Goal: Task Accomplishment & Management: Manage account settings

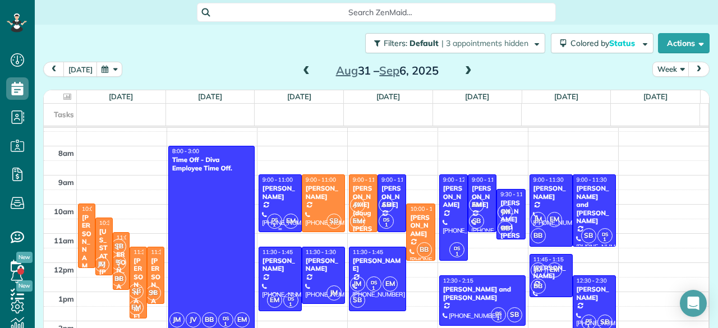
scroll to position [8, 0]
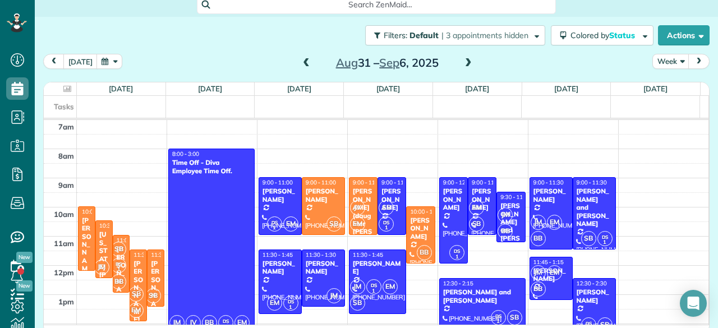
click at [302, 62] on span at bounding box center [306, 63] width 12 height 10
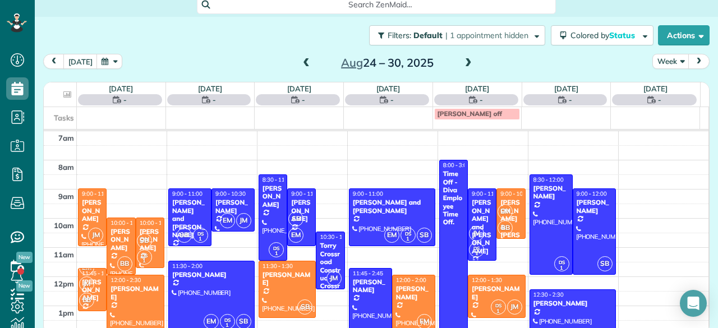
click at [302, 62] on span at bounding box center [306, 63] width 12 height 10
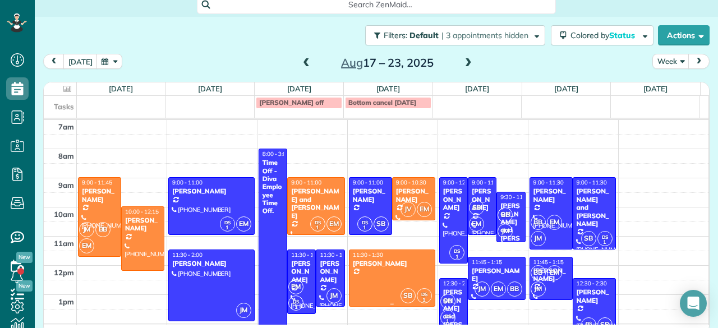
click at [380, 264] on div "[PERSON_NAME]" at bounding box center [392, 264] width 80 height 8
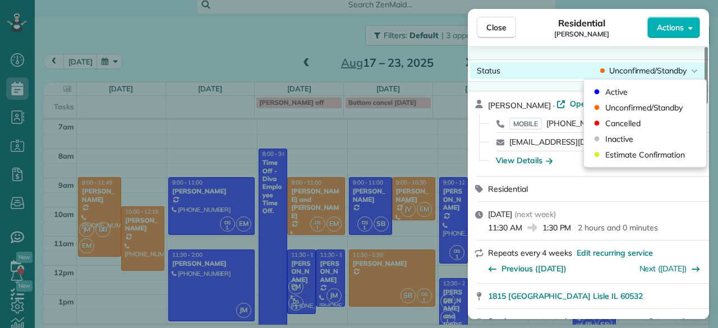
click at [663, 65] on div "Status Unconfirmed/Standby" at bounding box center [588, 70] width 237 height 17
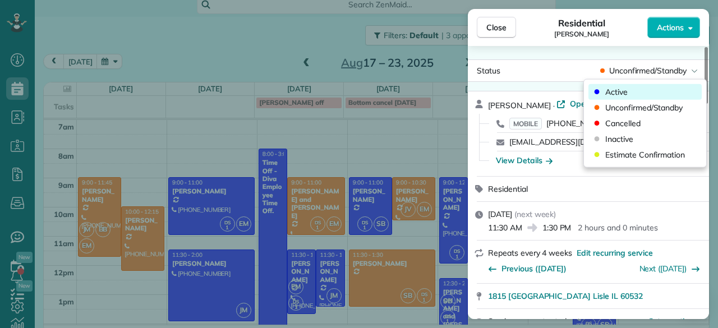
click at [631, 93] on div "Active" at bounding box center [645, 92] width 113 height 16
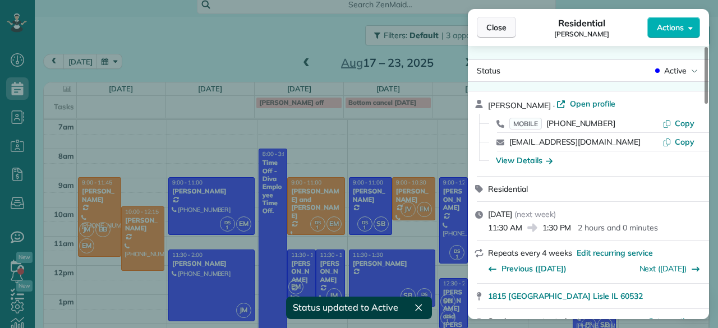
click at [502, 24] on span "Close" at bounding box center [496, 27] width 20 height 11
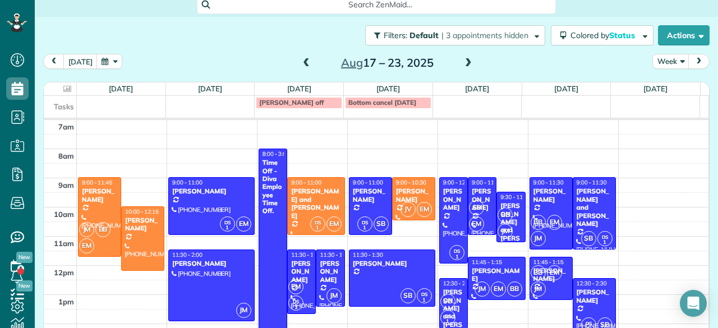
click at [462, 62] on span at bounding box center [468, 63] width 12 height 10
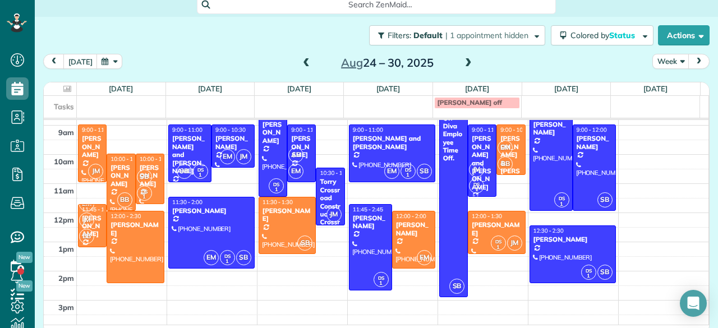
scroll to position [49, 0]
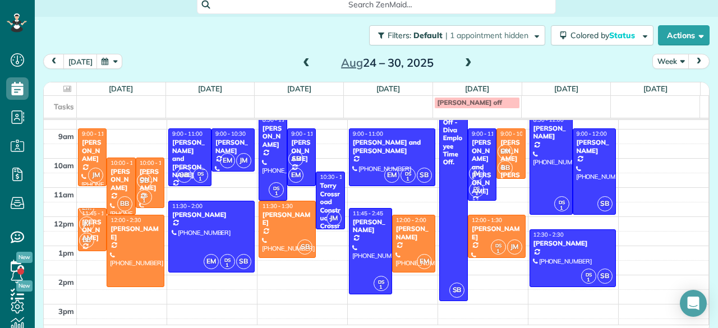
click at [300, 55] on span at bounding box center [306, 63] width 12 height 17
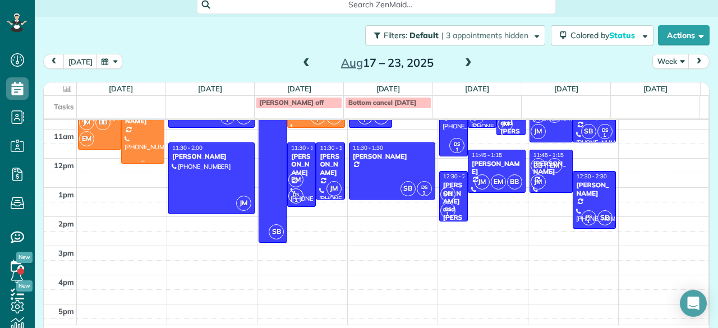
scroll to position [0, 0]
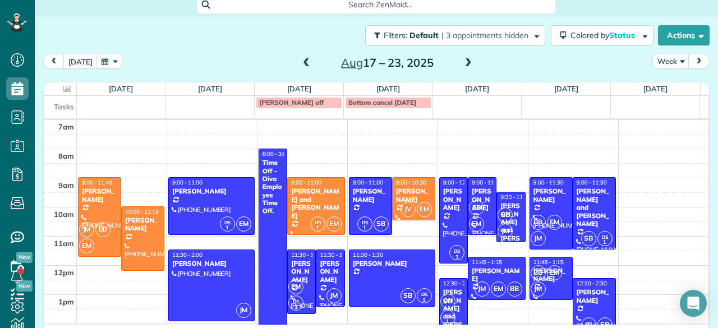
click at [300, 61] on span at bounding box center [306, 63] width 12 height 10
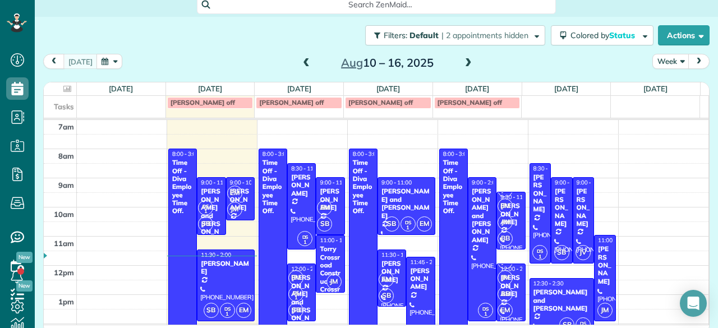
click at [300, 61] on span at bounding box center [306, 63] width 12 height 10
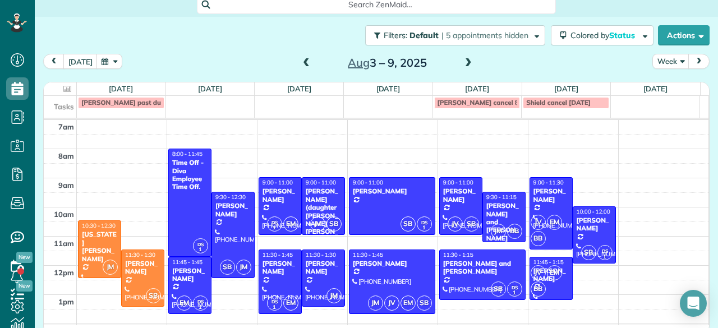
click at [463, 59] on span at bounding box center [468, 63] width 12 height 10
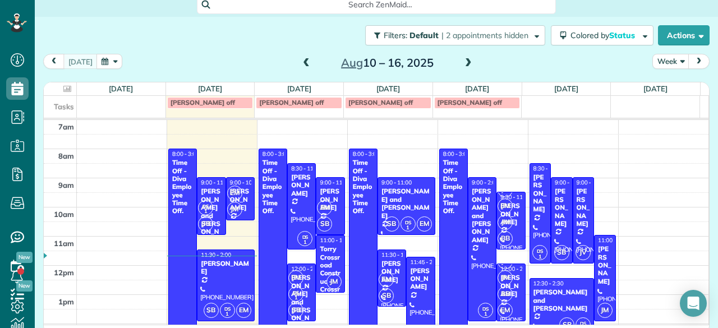
click at [462, 62] on span at bounding box center [468, 63] width 12 height 10
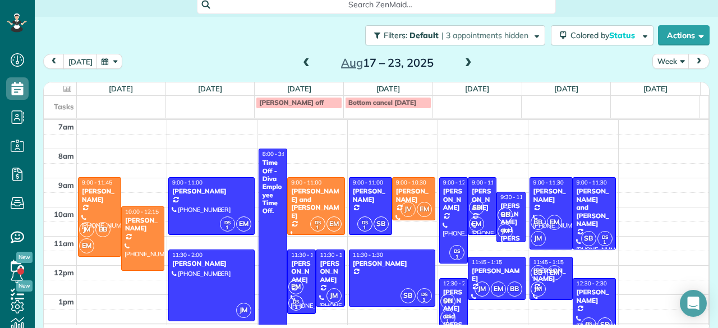
click at [462, 62] on span at bounding box center [468, 63] width 12 height 10
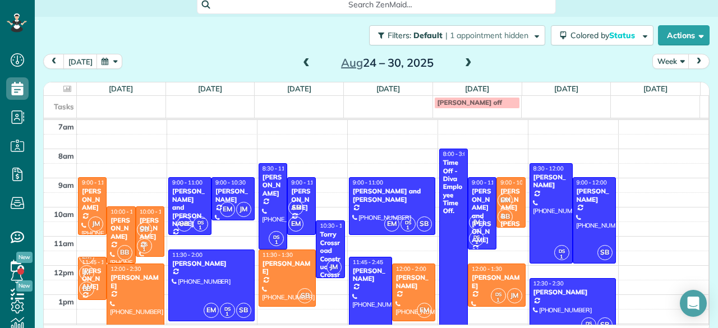
click at [304, 59] on span at bounding box center [306, 63] width 12 height 10
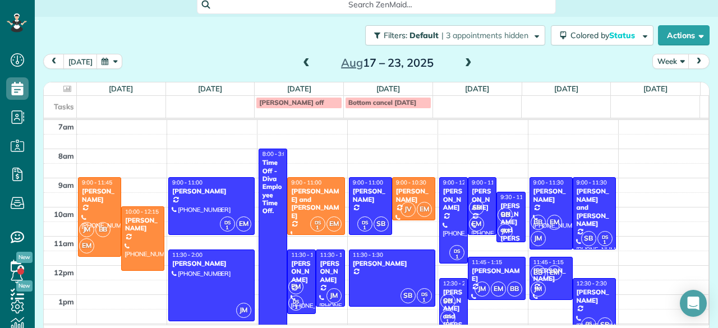
click at [304, 59] on span at bounding box center [306, 63] width 12 height 10
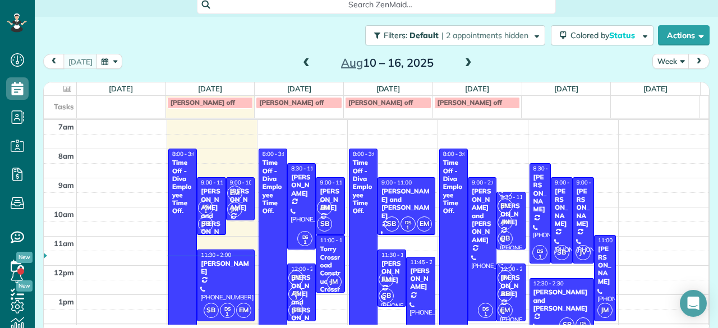
click at [304, 59] on span at bounding box center [306, 63] width 12 height 10
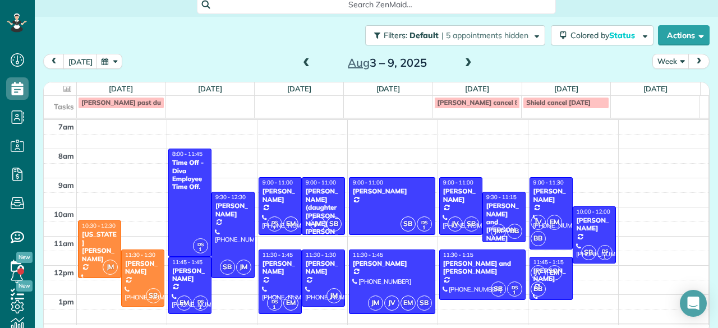
click at [304, 59] on span at bounding box center [306, 63] width 12 height 10
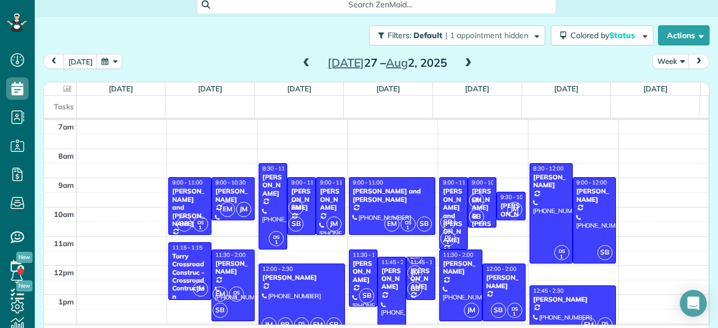
click at [463, 62] on span at bounding box center [468, 63] width 12 height 10
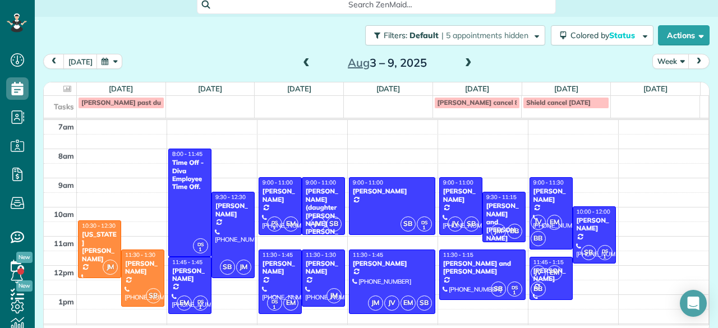
click at [463, 62] on span at bounding box center [468, 63] width 12 height 10
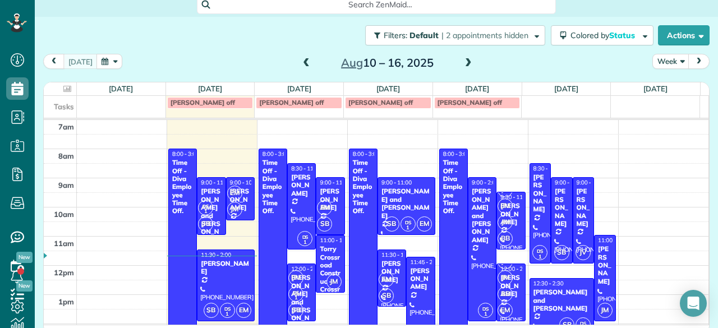
click at [466, 66] on span at bounding box center [468, 63] width 12 height 10
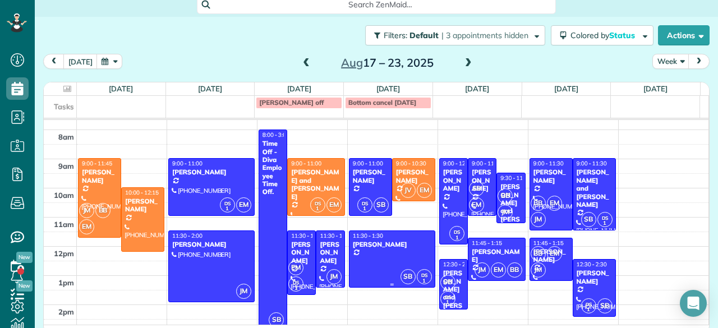
scroll to position [19, 0]
click at [462, 65] on span at bounding box center [468, 63] width 12 height 10
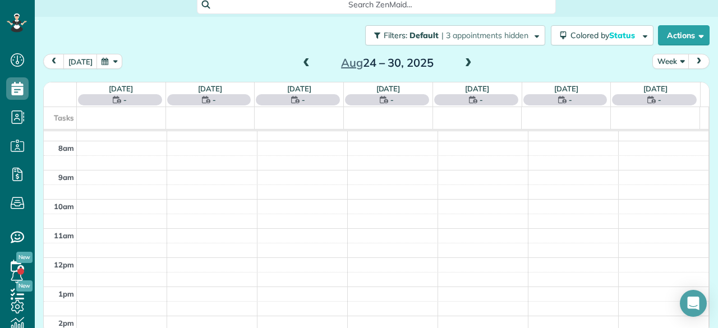
scroll to position [0, 0]
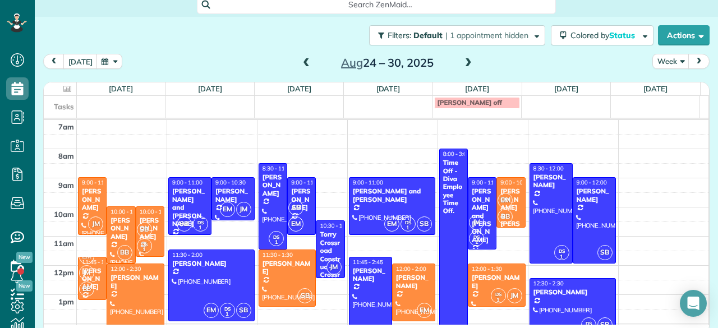
click at [300, 60] on span at bounding box center [306, 63] width 12 height 10
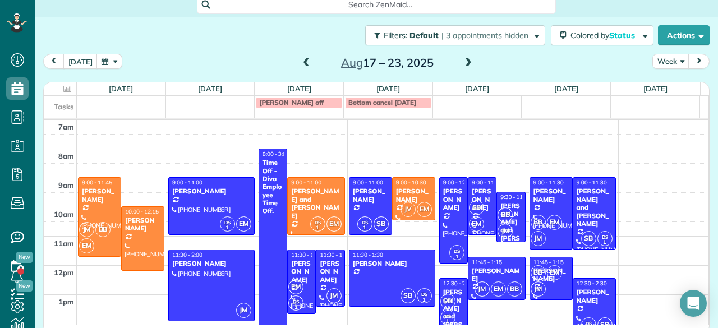
click at [300, 59] on span at bounding box center [306, 63] width 12 height 10
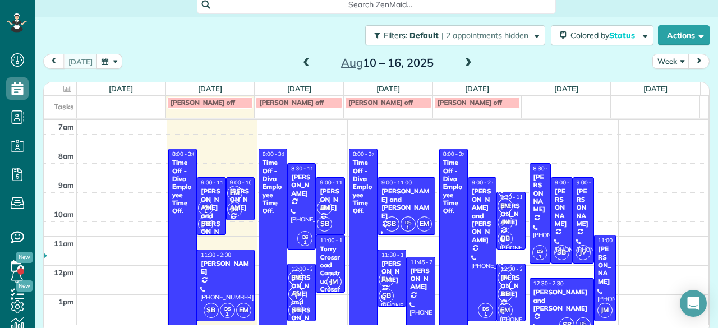
click at [300, 63] on span at bounding box center [306, 63] width 12 height 10
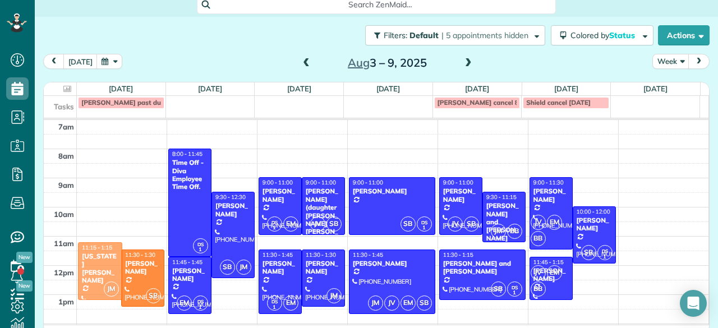
drag, startPoint x: 95, startPoint y: 254, endPoint x: 95, endPoint y: 274, distance: 20.2
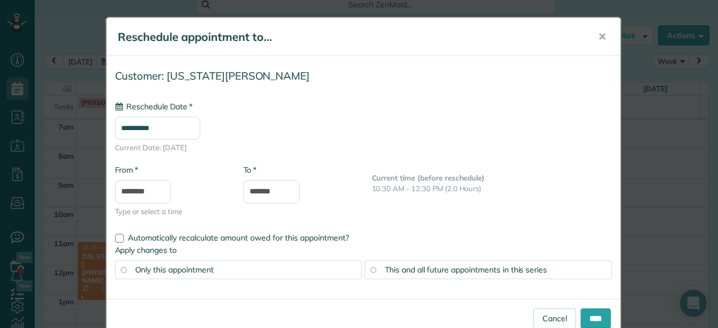
click at [169, 116] on div "**********" at bounding box center [363, 127] width 497 height 52
click at [166, 122] on input "**********" at bounding box center [157, 128] width 85 height 23
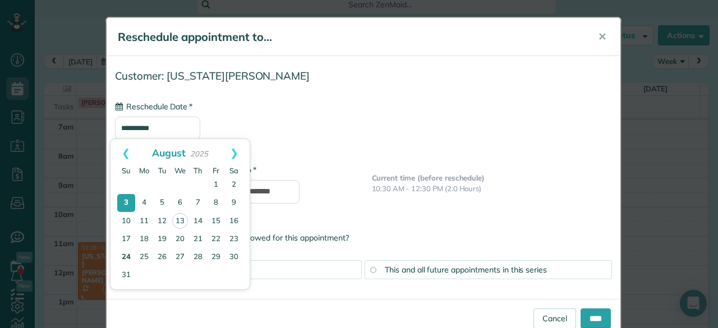
click at [127, 252] on link "24" at bounding box center [126, 258] width 18 height 18
type input "**********"
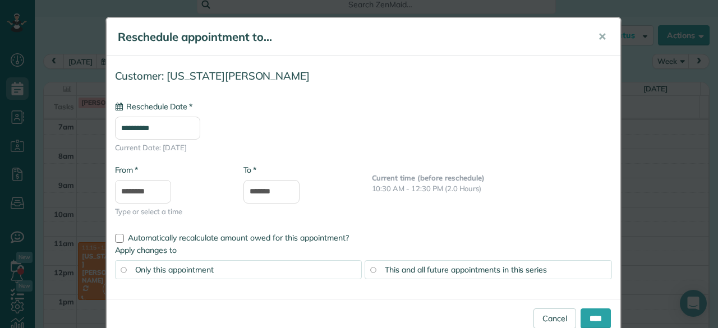
click at [524, 274] on div "This and all future appointments in this series" at bounding box center [488, 269] width 247 height 19
click at [581, 316] on input "****" at bounding box center [596, 319] width 30 height 20
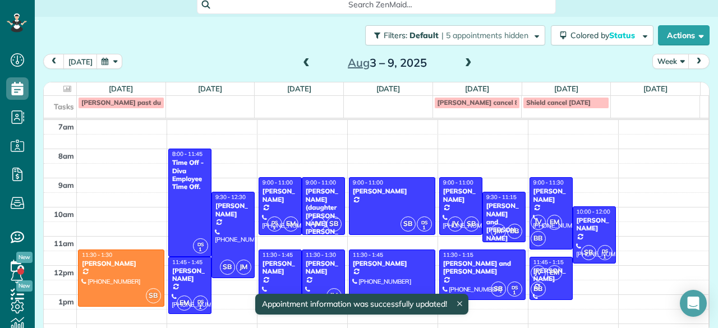
click at [465, 61] on span at bounding box center [468, 63] width 12 height 10
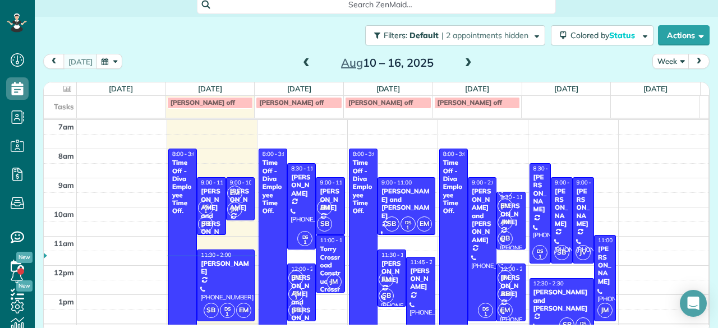
click at [464, 66] on span at bounding box center [468, 63] width 12 height 10
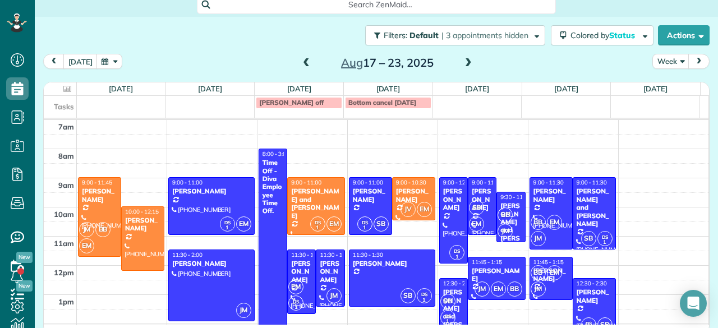
click at [462, 59] on span at bounding box center [468, 63] width 12 height 10
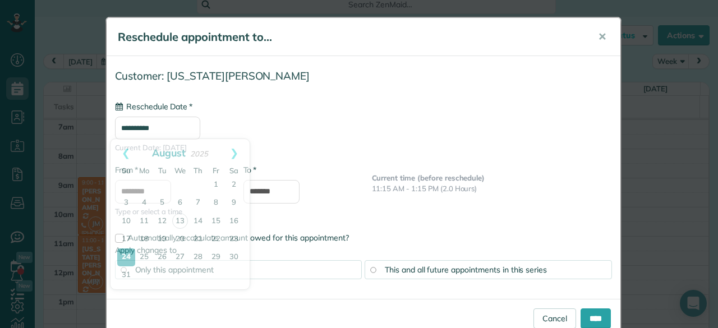
click at [180, 122] on input "**********" at bounding box center [157, 128] width 85 height 23
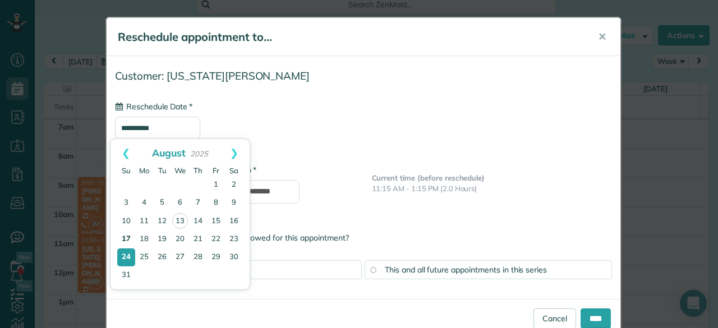
click at [125, 236] on link "17" at bounding box center [126, 240] width 18 height 18
type input "**********"
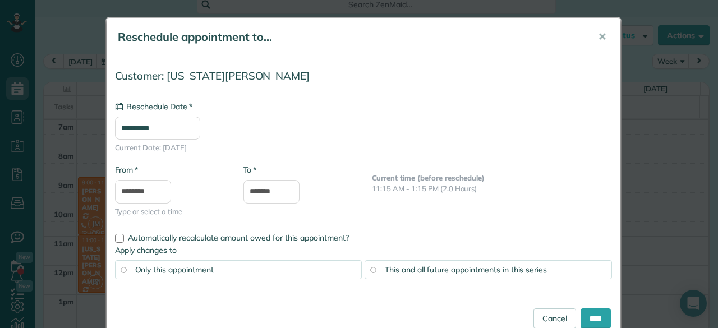
click at [467, 269] on span "This and all future appointments in this series" at bounding box center [466, 270] width 162 height 10
click at [593, 313] on input "****" at bounding box center [596, 319] width 30 height 20
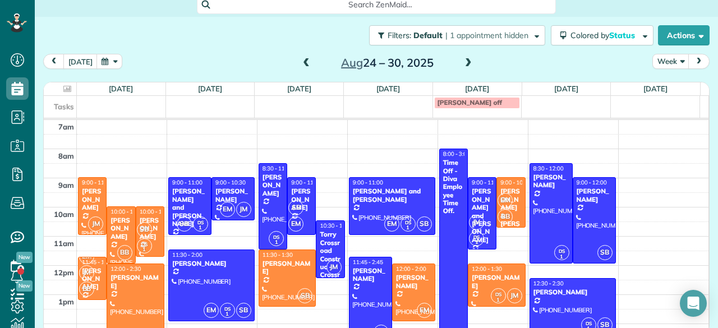
click at [303, 63] on span at bounding box center [306, 63] width 12 height 10
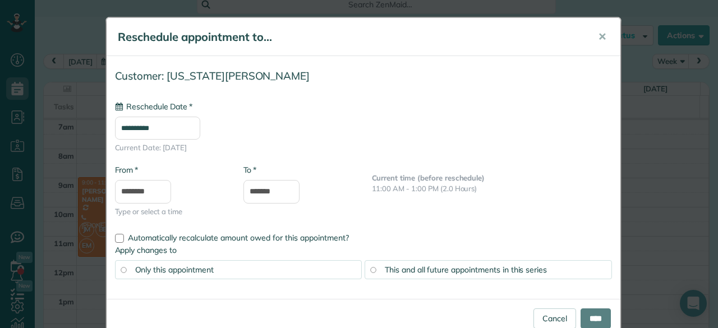
type input "**********"
click at [352, 275] on div "Only this appointment" at bounding box center [238, 269] width 247 height 19
click at [542, 318] on link "Cancel" at bounding box center [555, 319] width 43 height 20
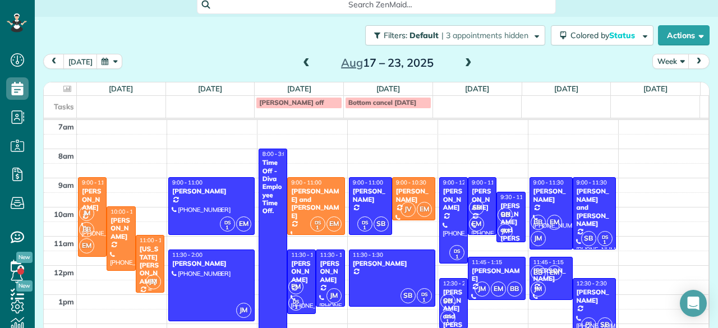
click at [145, 253] on div "[US_STATE][PERSON_NAME]" at bounding box center [150, 265] width 22 height 40
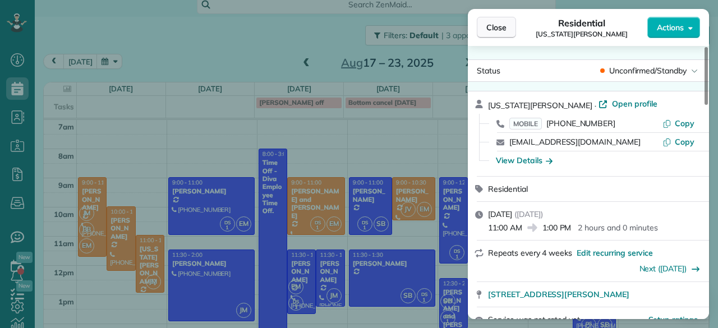
click at [488, 23] on span "Close" at bounding box center [496, 27] width 20 height 11
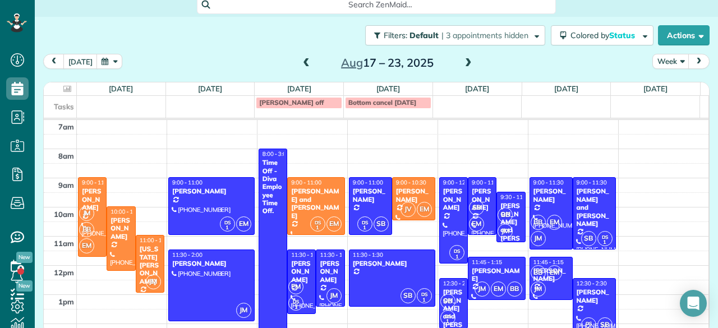
click at [304, 60] on span at bounding box center [306, 63] width 12 height 10
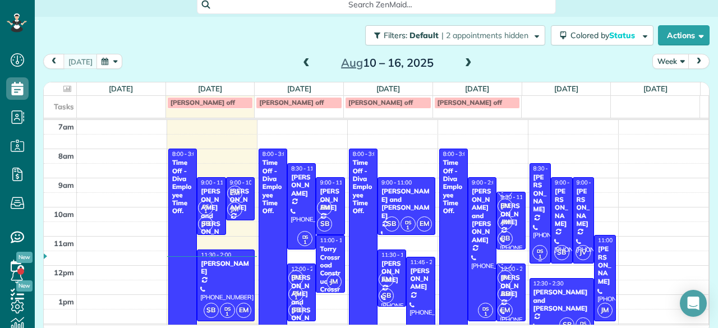
click at [534, 169] on span "8:30 - 12:00" at bounding box center [549, 168] width 30 height 7
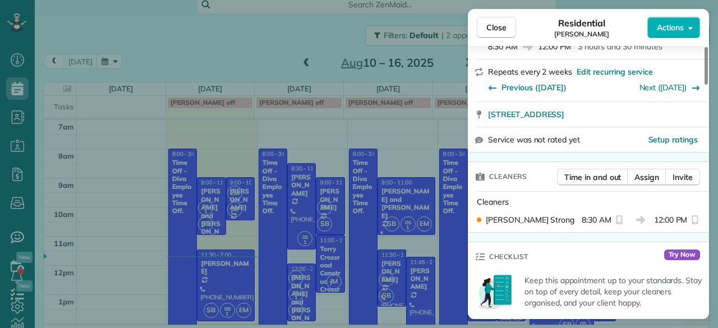
scroll to position [224, 0]
click at [608, 171] on span "Time in and out" at bounding box center [592, 176] width 57 height 11
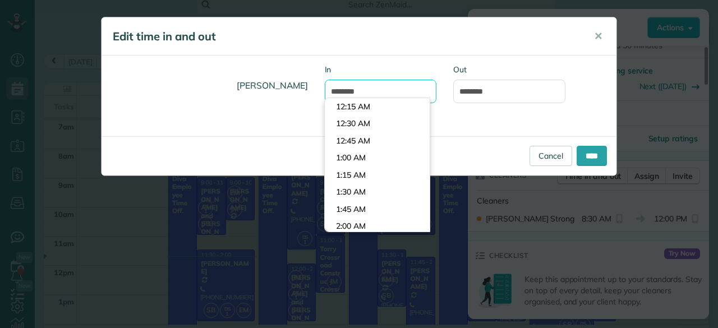
scroll to position [548, 0]
click at [402, 89] on input "*******" at bounding box center [381, 92] width 112 height 24
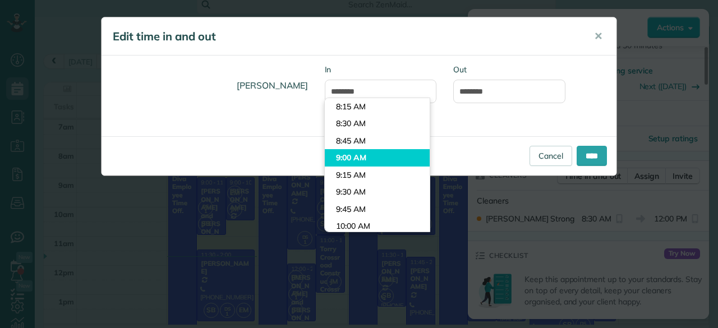
type input "*******"
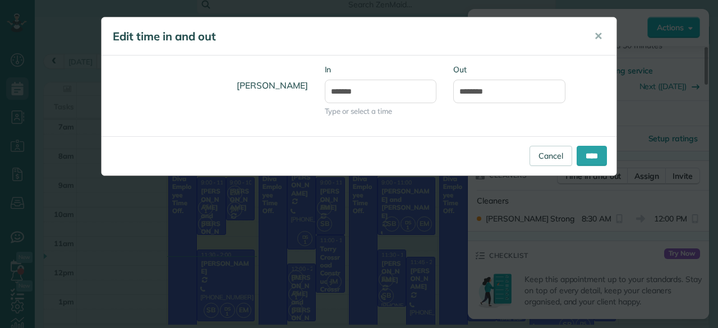
click at [376, 154] on body "Dashboard Scheduling Calendar View List View Dispatch View - Weekly scheduling …" at bounding box center [359, 164] width 718 height 328
click at [589, 155] on input "****" at bounding box center [592, 156] width 30 height 20
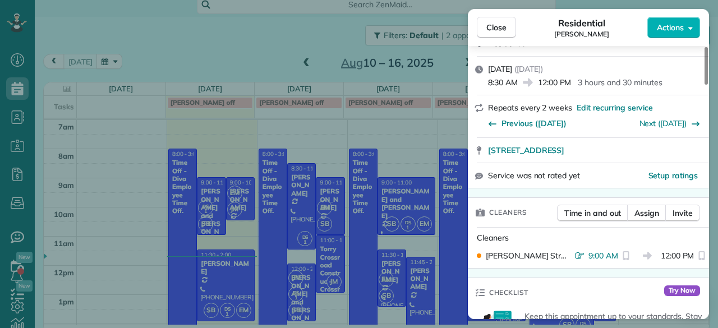
scroll to position [0, 0]
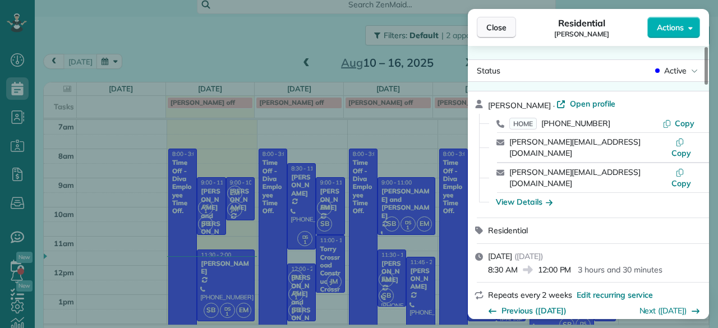
click at [512, 31] on button "Close" at bounding box center [496, 27] width 39 height 21
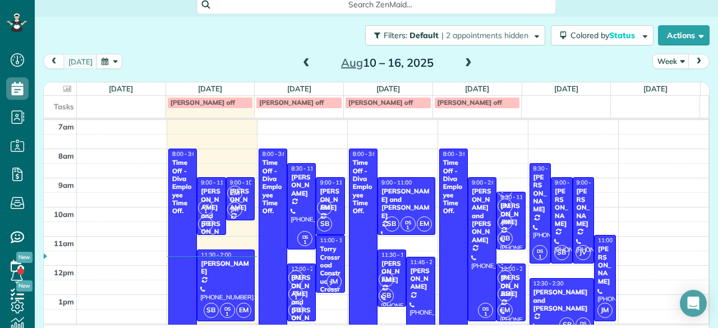
click at [465, 61] on span at bounding box center [468, 63] width 12 height 10
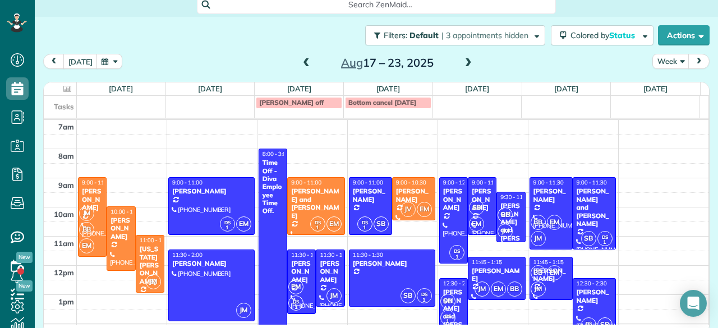
click at [300, 61] on span at bounding box center [306, 63] width 12 height 10
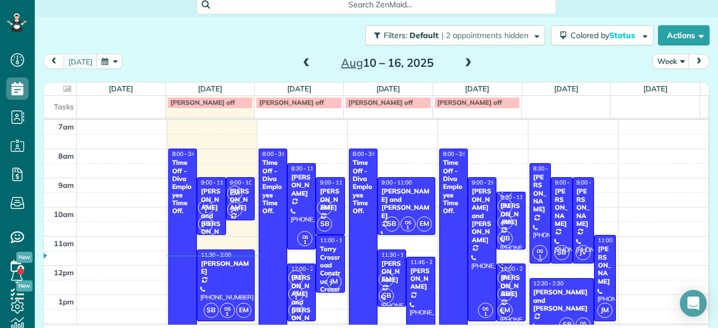
click at [533, 188] on div "[PERSON_NAME]" at bounding box center [540, 193] width 15 height 40
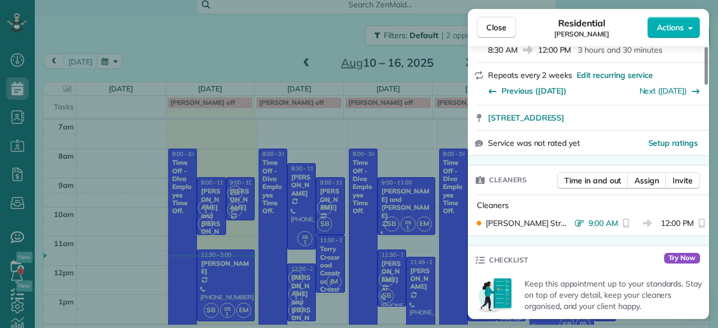
scroll to position [219, 0]
click at [622, 219] on icon "reset" at bounding box center [626, 223] width 9 height 9
click at [611, 219] on span "9:00 AM" at bounding box center [604, 224] width 30 height 10
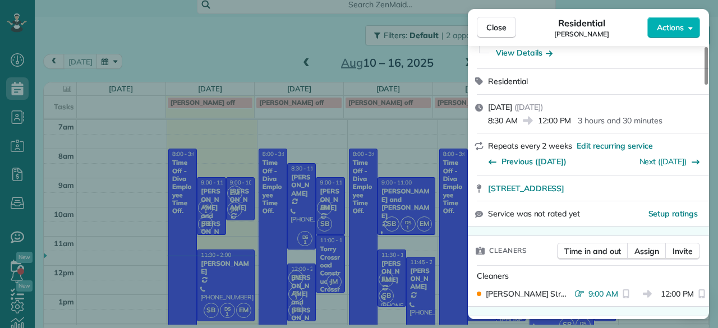
scroll to position [0, 0]
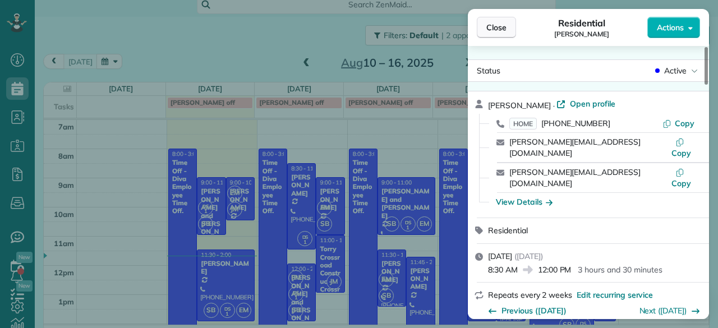
click at [501, 22] on span "Close" at bounding box center [496, 27] width 20 height 11
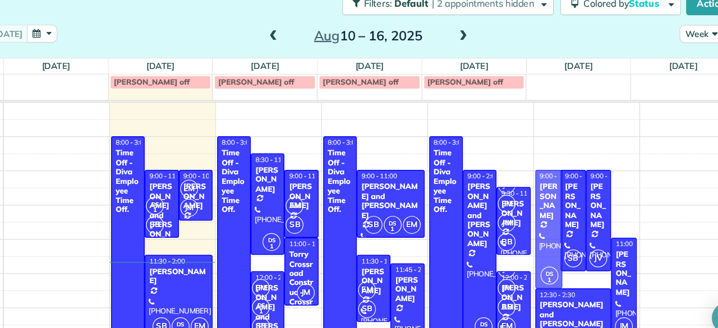
drag, startPoint x: 525, startPoint y: 162, endPoint x: 525, endPoint y: 173, distance: 11.2
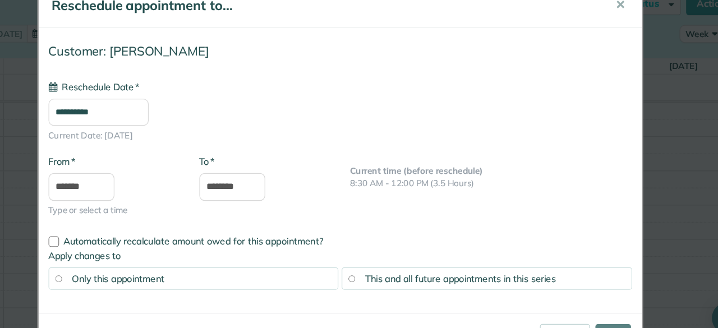
type input "**********"
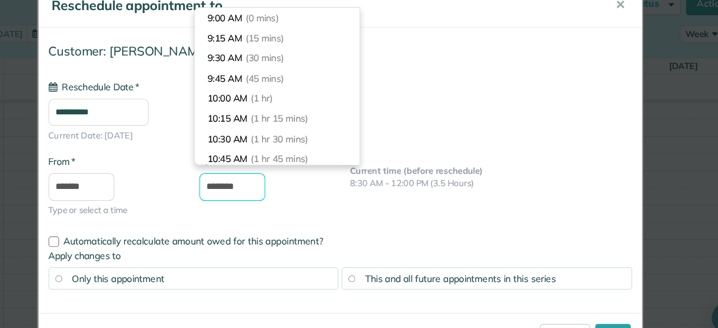
click at [279, 185] on input "********" at bounding box center [272, 192] width 56 height 24
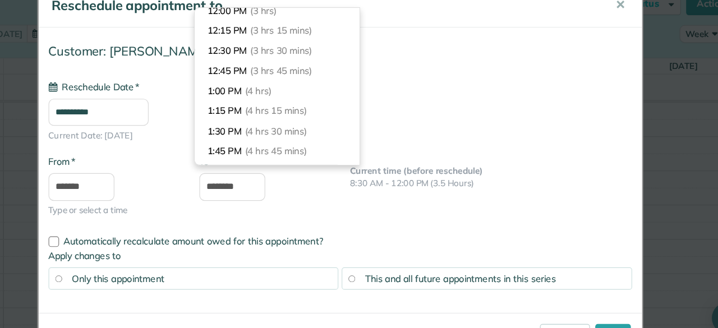
scroll to position [203, 0]
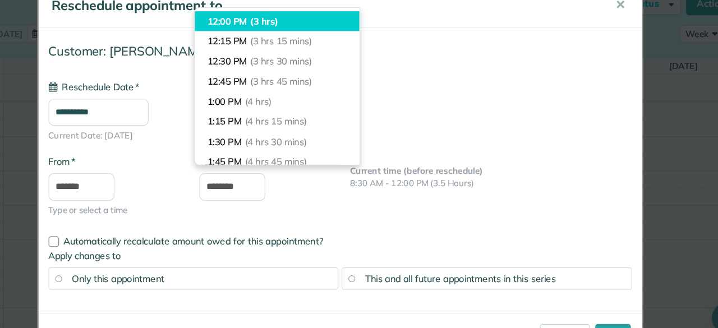
type input "********"
click at [318, 48] on li "12:00 PM (3 hrs)" at bounding box center [310, 50] width 140 height 17
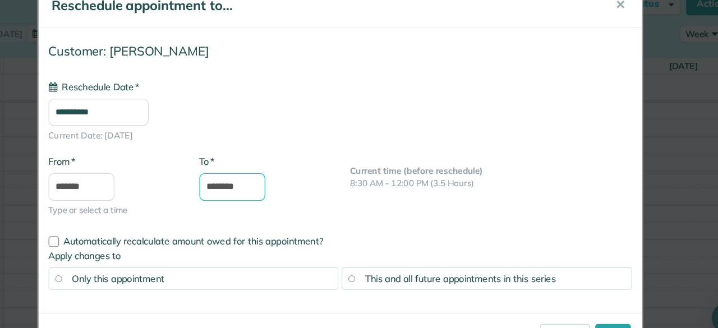
scroll to position [26, 0]
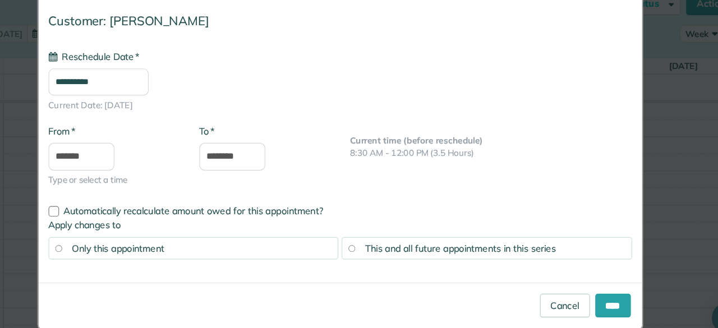
click at [448, 236] on div "This and all future appointments in this series" at bounding box center [488, 244] width 247 height 19
click at [595, 284] on input "****" at bounding box center [596, 293] width 30 height 20
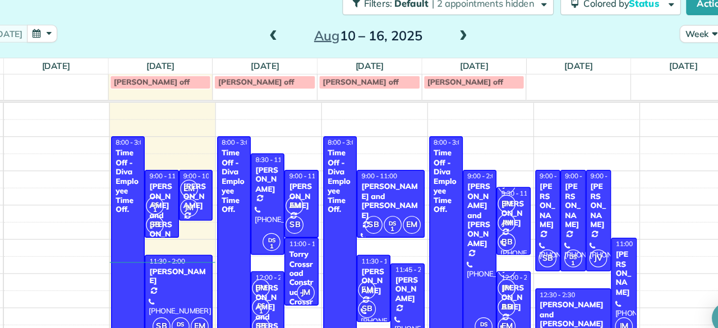
click at [306, 70] on div "[DATE] – [DATE]" at bounding box center [387, 63] width 180 height 18
click at [300, 63] on span at bounding box center [306, 63] width 12 height 10
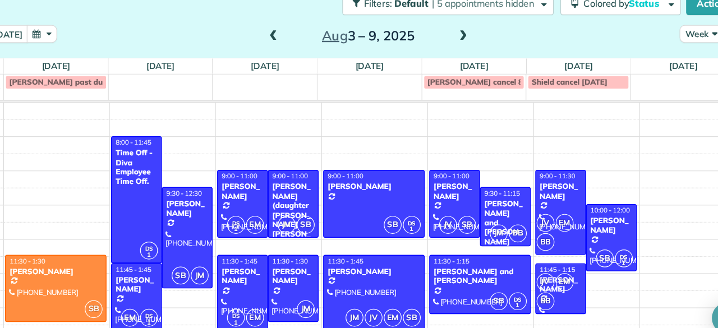
click at [464, 62] on span at bounding box center [468, 63] width 12 height 10
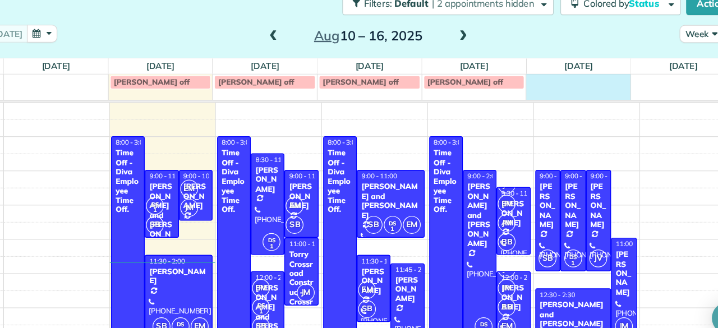
click at [600, 101] on td at bounding box center [566, 102] width 89 height 12
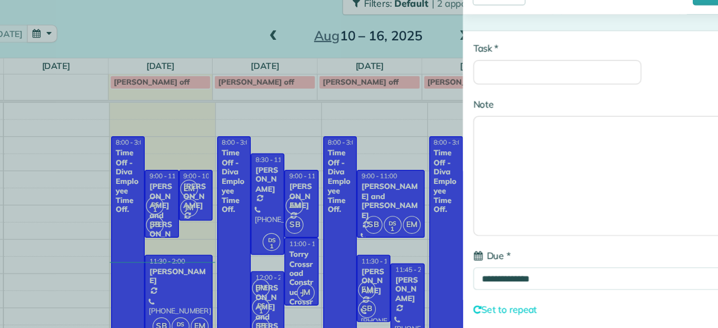
click at [268, 45] on div "**********" at bounding box center [359, 164] width 718 height 328
